Goal: Navigation & Orientation: Find specific page/section

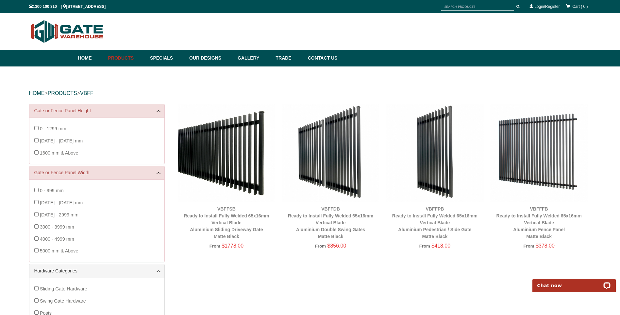
click at [249, 153] on img at bounding box center [227, 153] width 98 height 98
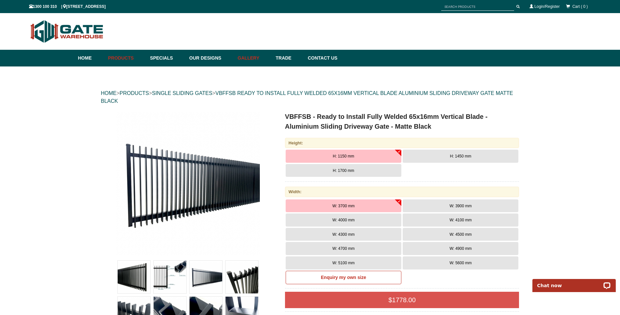
click at [263, 58] on link "Gallery" at bounding box center [253, 58] width 38 height 17
